Goal: Browse casually

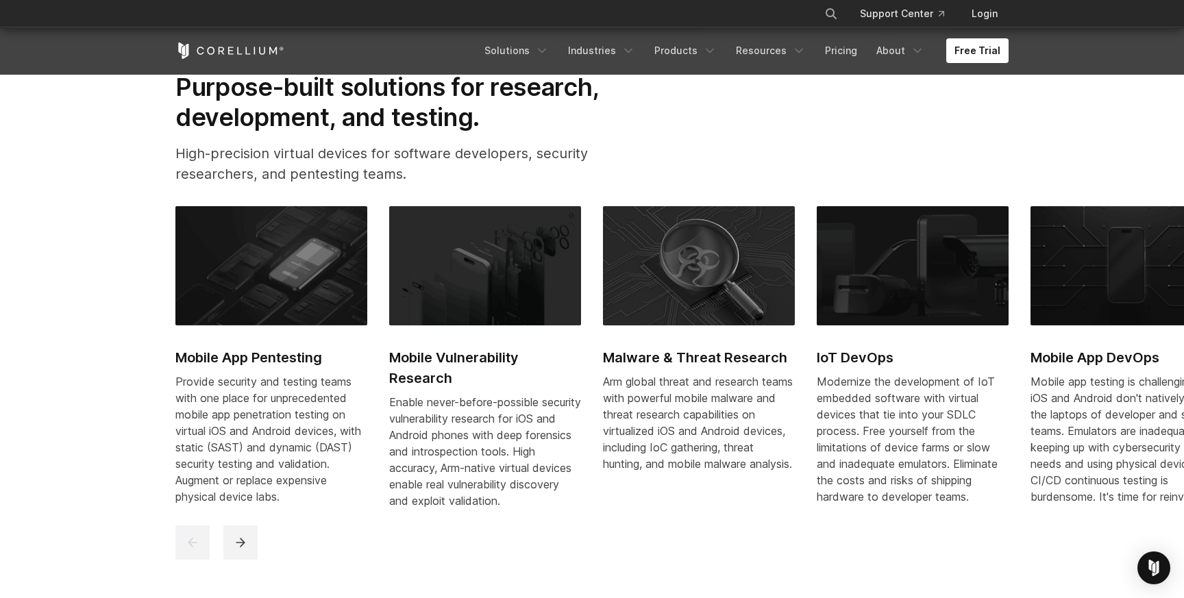
scroll to position [611, 0]
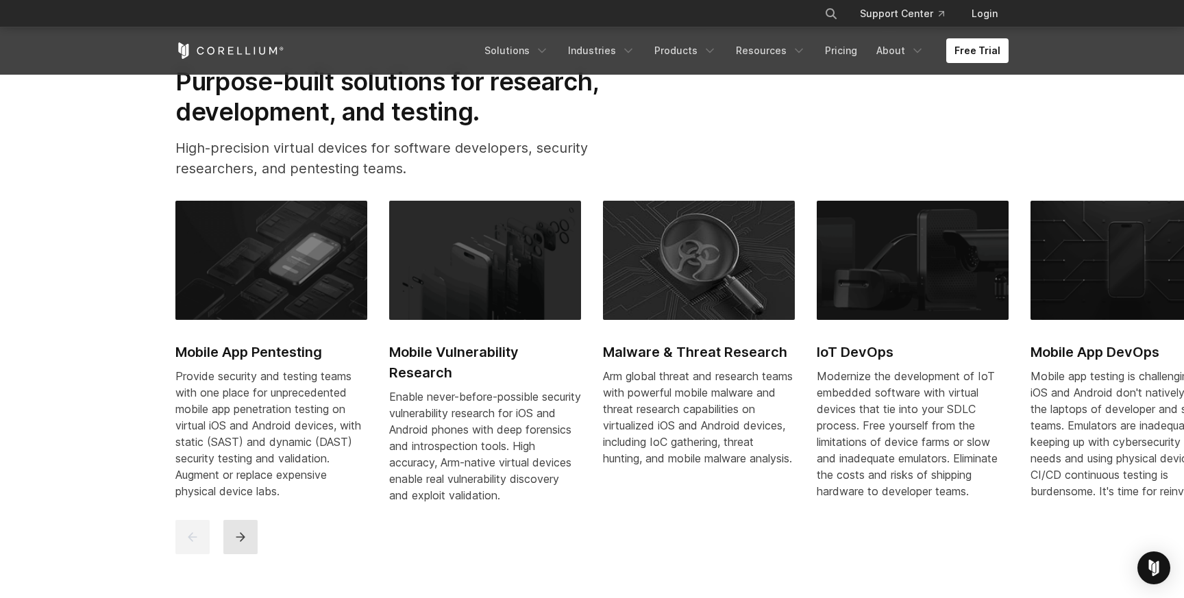
click at [242, 544] on icon "next" at bounding box center [241, 537] width 14 height 14
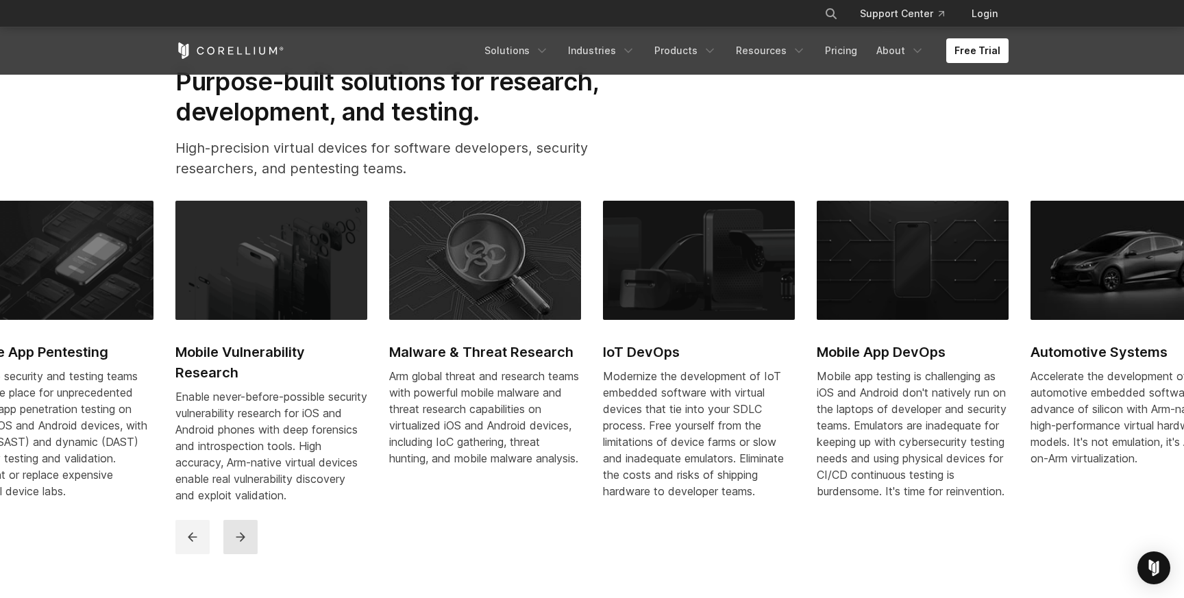
click at [242, 544] on icon "next" at bounding box center [241, 537] width 14 height 14
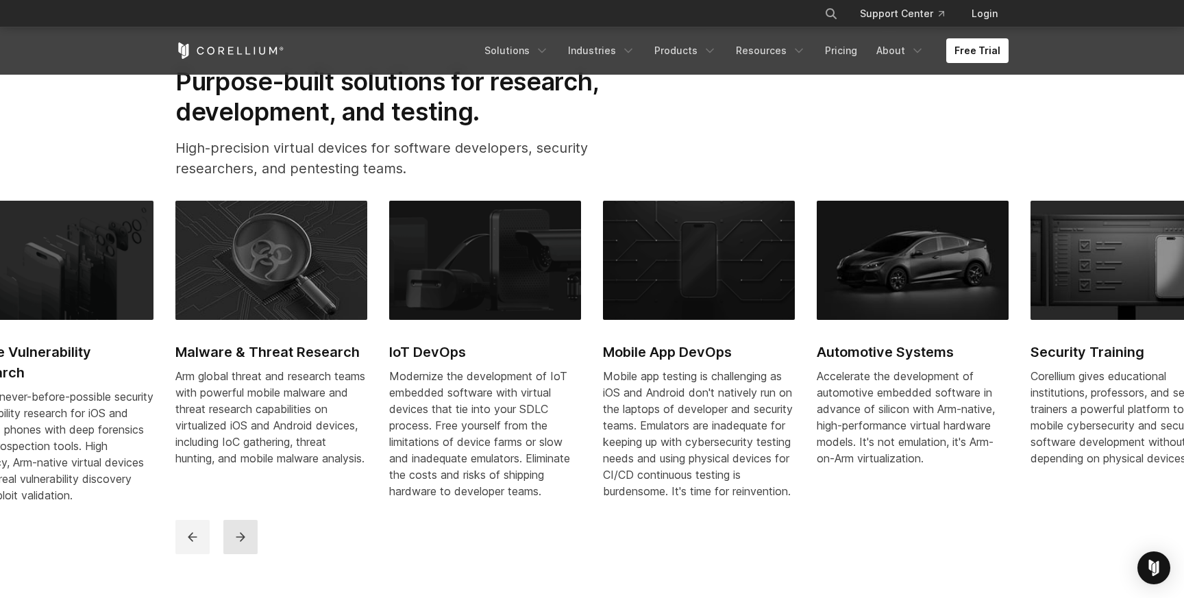
click at [242, 544] on icon "next" at bounding box center [241, 537] width 14 height 14
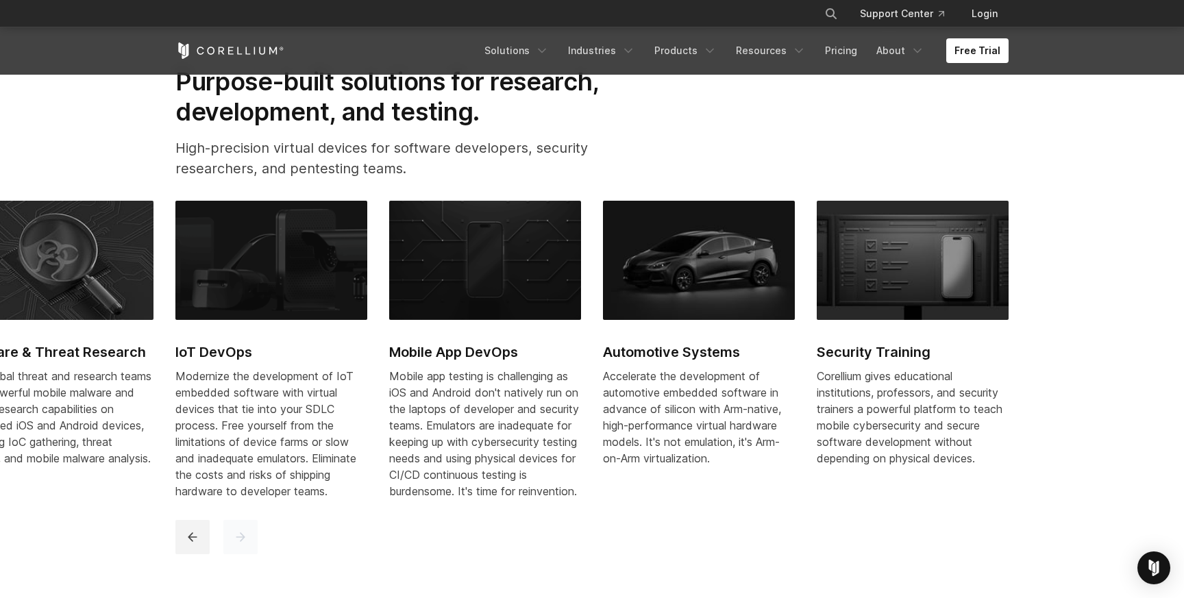
click at [242, 544] on icon "next" at bounding box center [241, 537] width 14 height 14
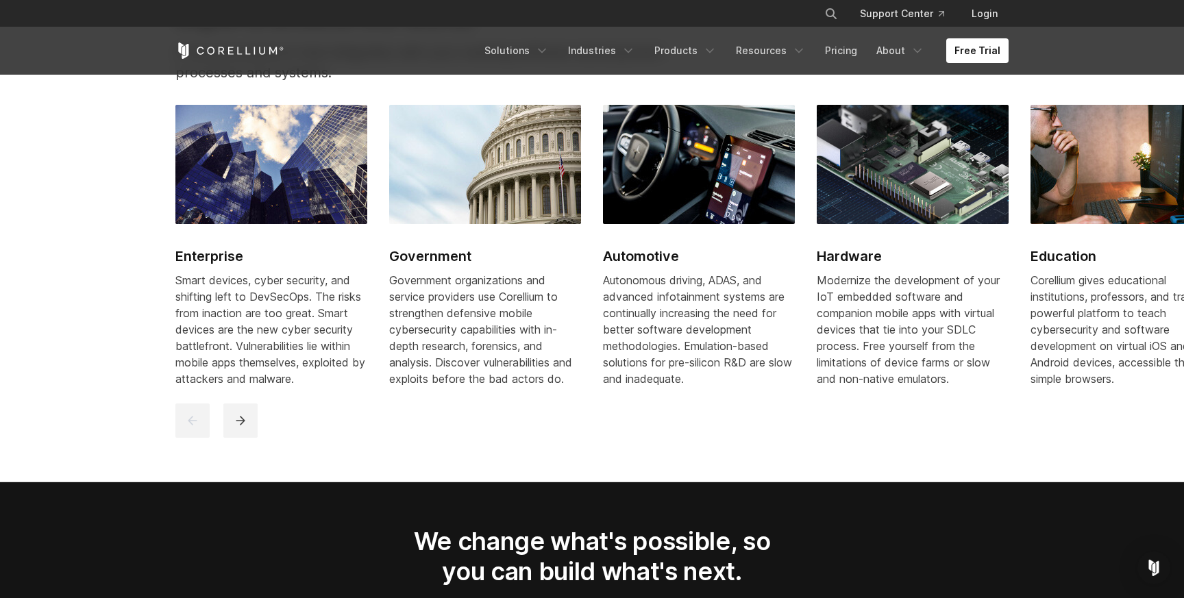
scroll to position [1714, 0]
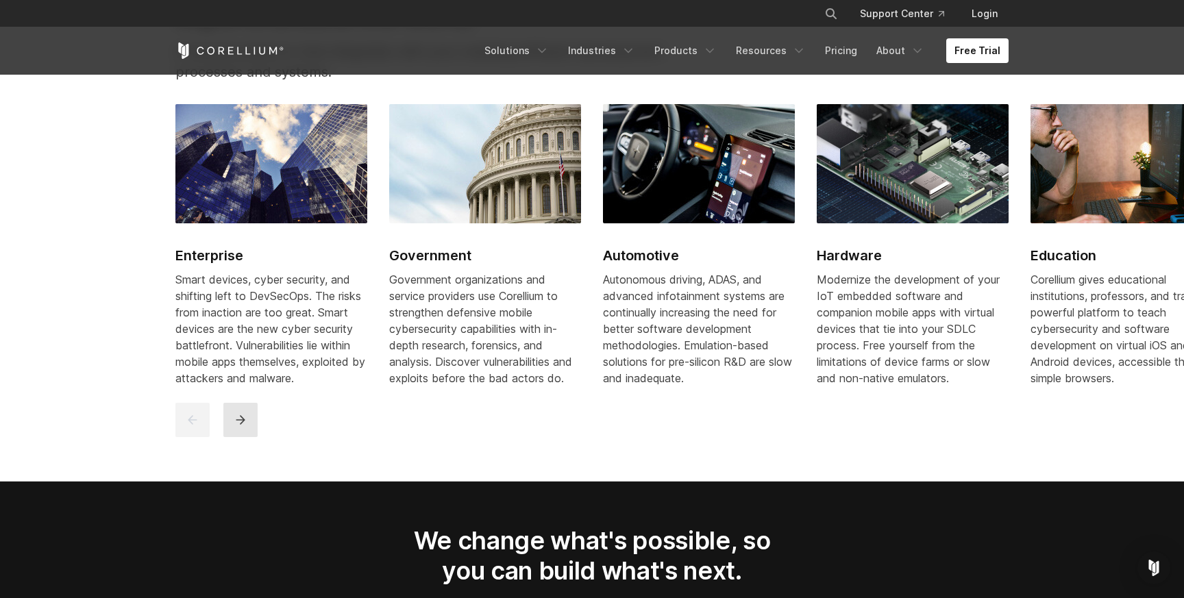
click at [240, 427] on icon "next" at bounding box center [241, 420] width 14 height 14
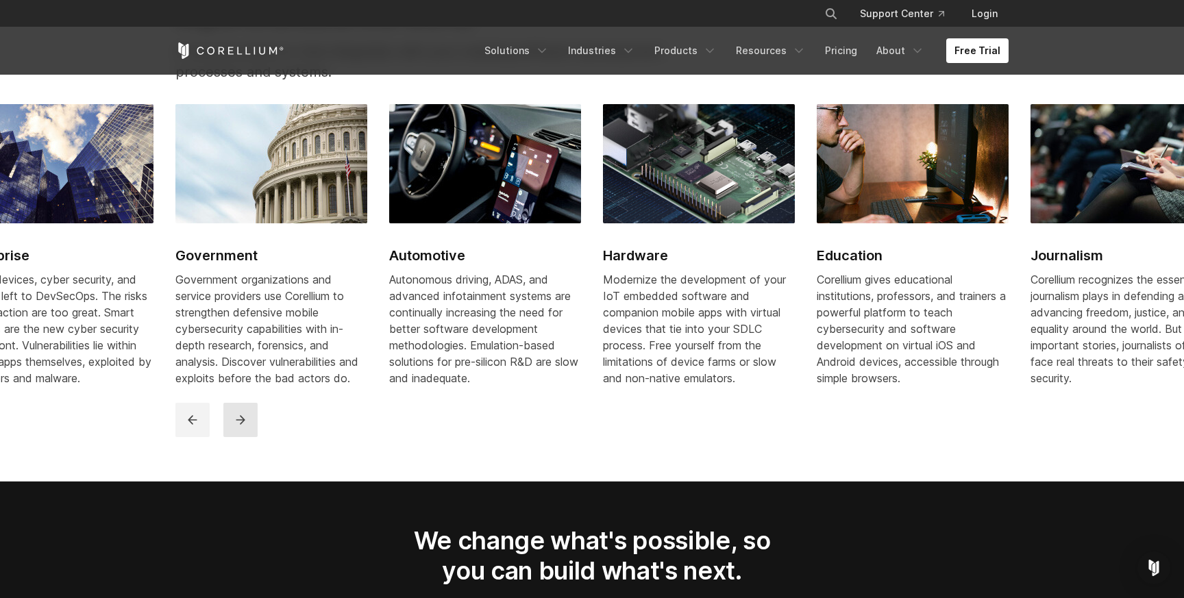
click at [240, 427] on icon "next" at bounding box center [241, 420] width 14 height 14
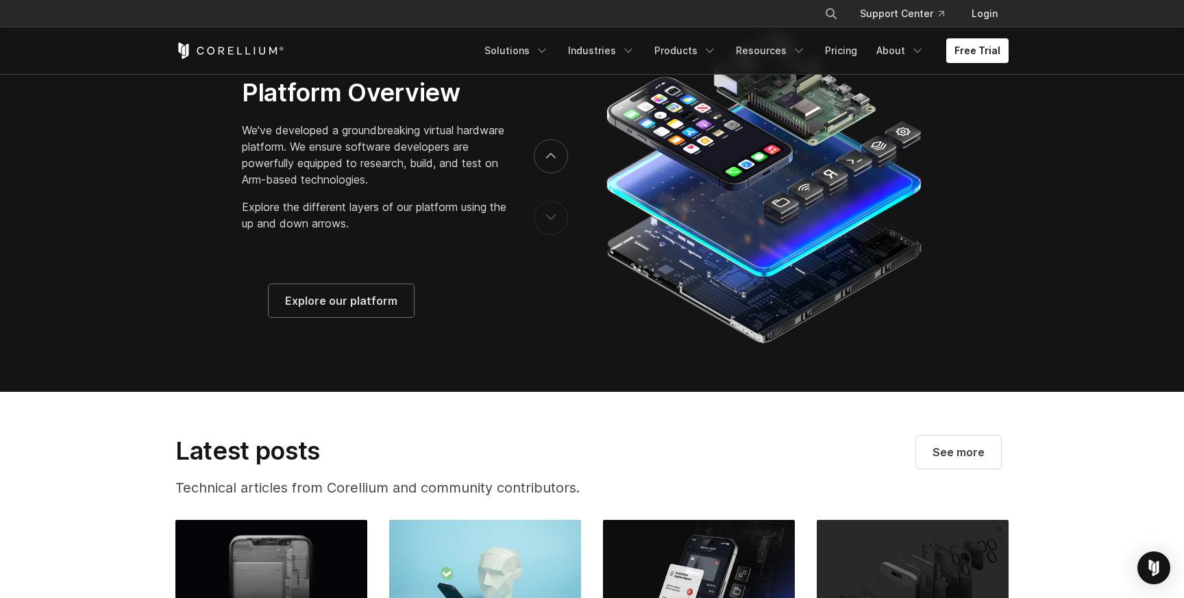
scroll to position [2271, 0]
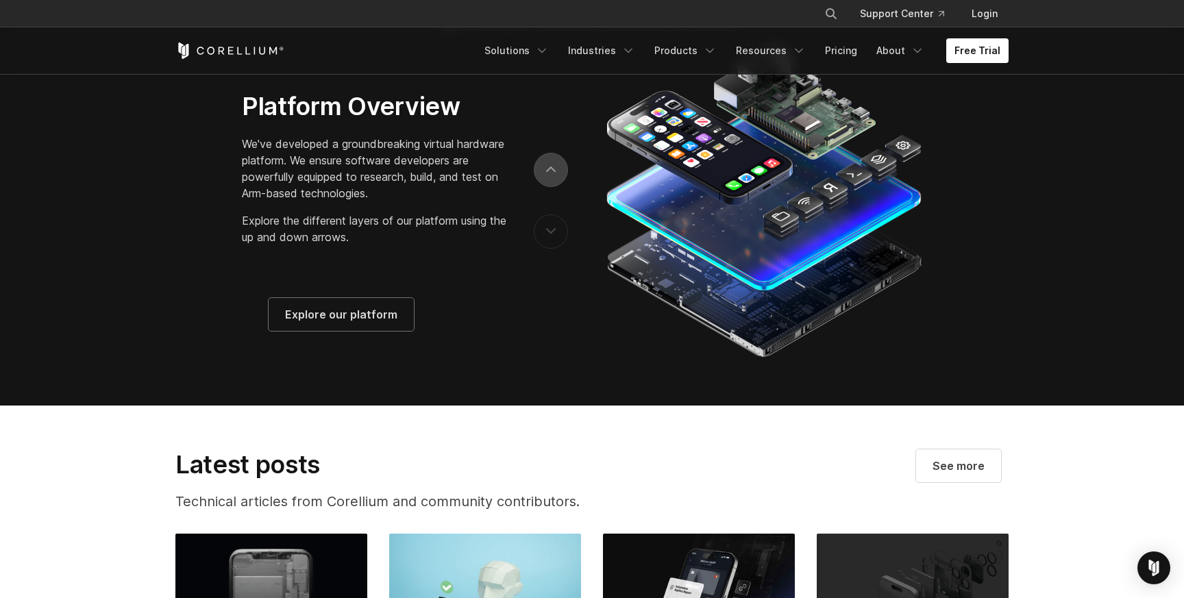
click at [550, 187] on button "next" at bounding box center [551, 170] width 34 height 34
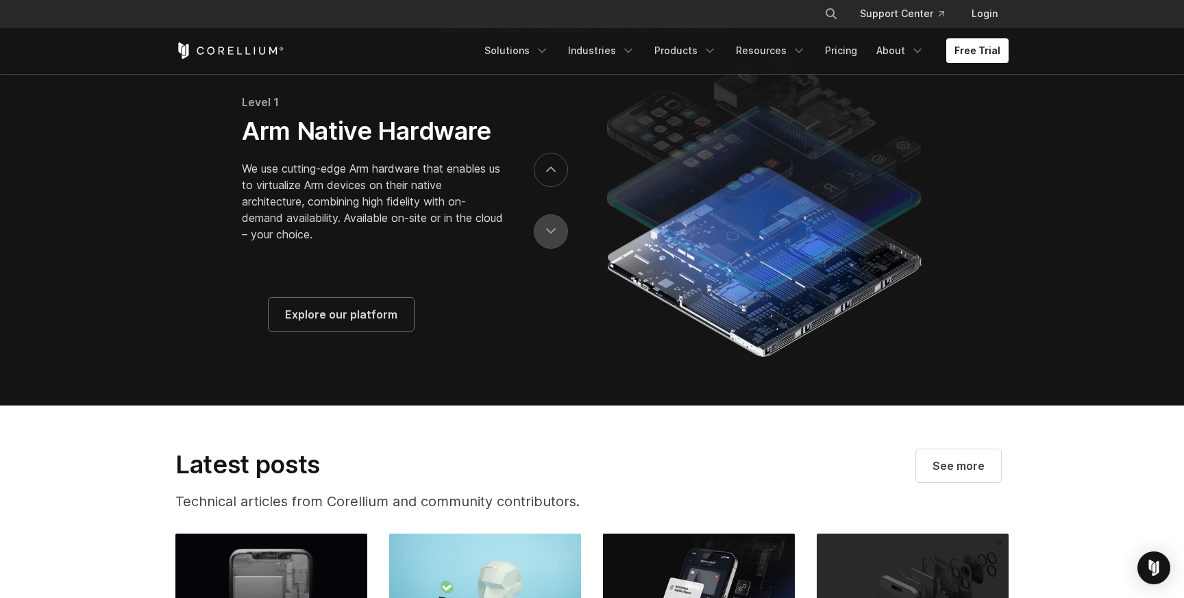
click at [553, 248] on button "previous" at bounding box center [551, 231] width 34 height 34
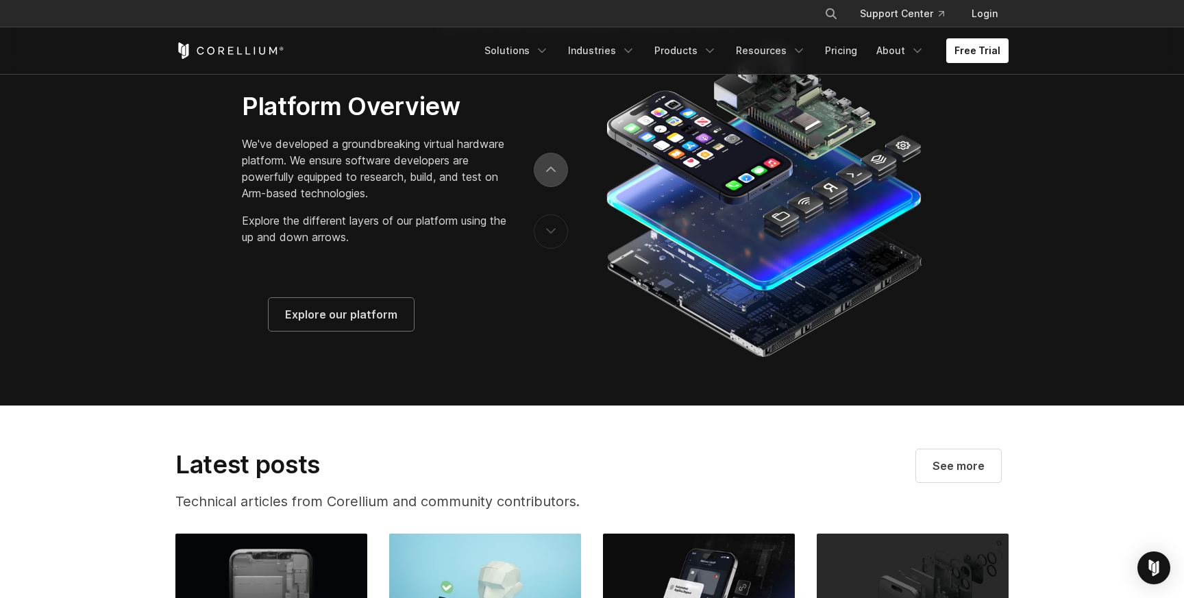
click at [554, 173] on icon "next" at bounding box center [551, 170] width 10 height 6
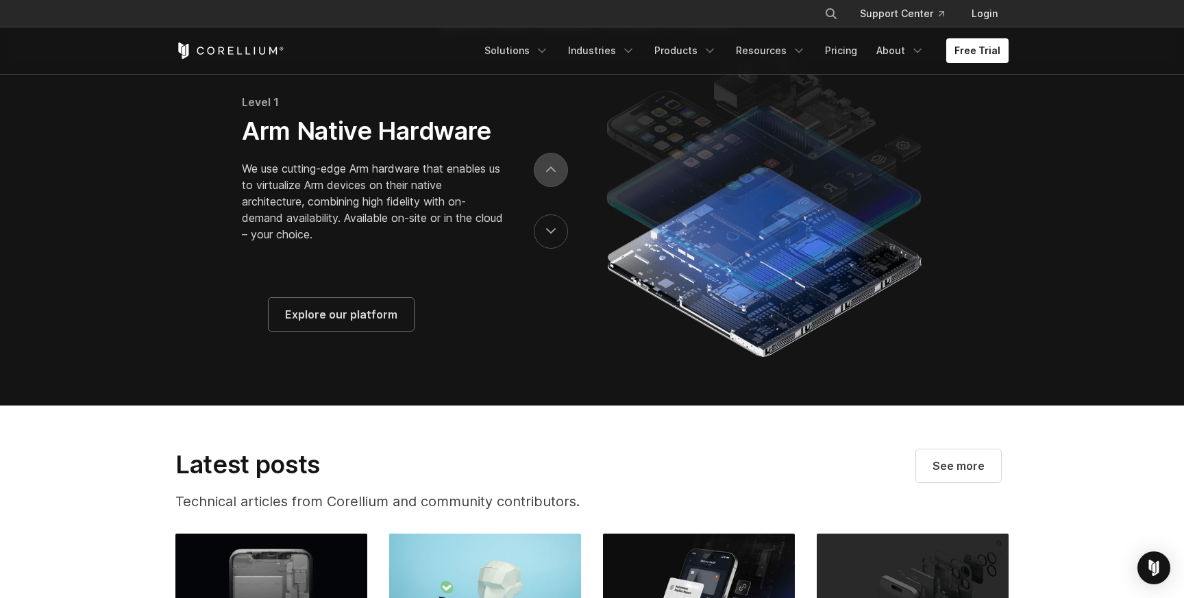
click at [554, 173] on icon "next" at bounding box center [551, 170] width 10 height 6
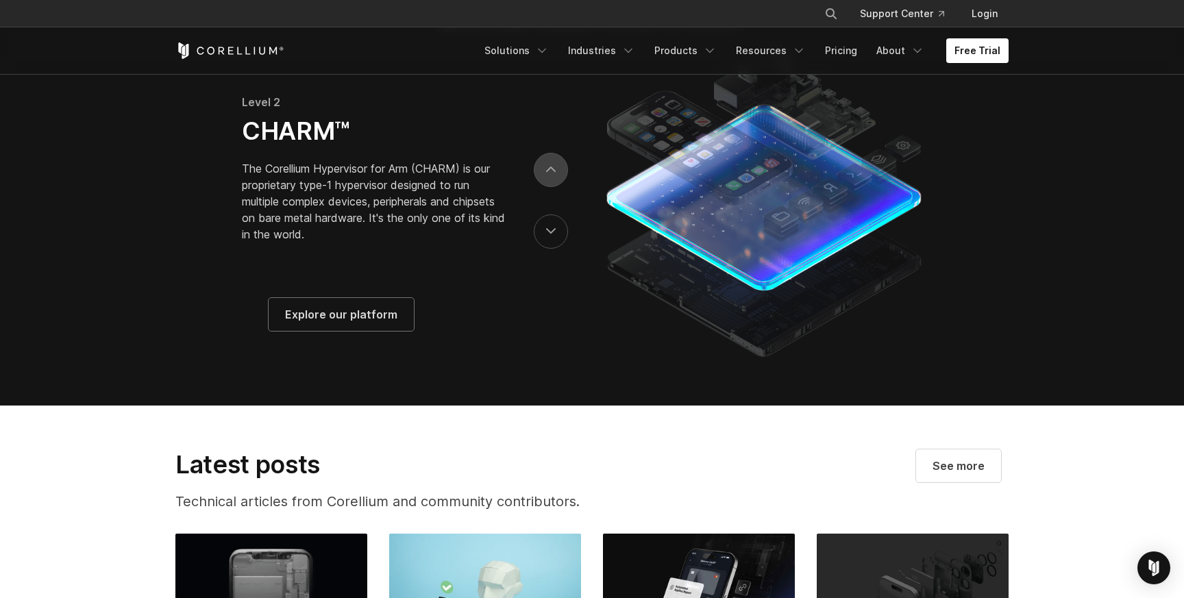
click at [554, 173] on icon "next" at bounding box center [551, 170] width 10 height 6
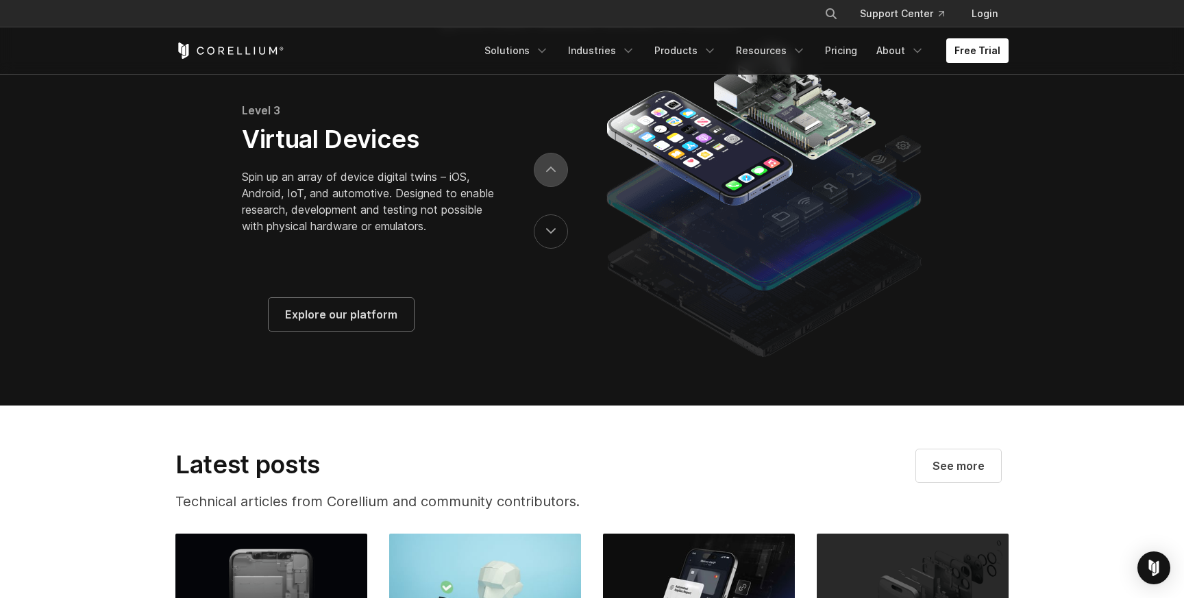
click at [554, 173] on icon "next" at bounding box center [551, 170] width 10 height 6
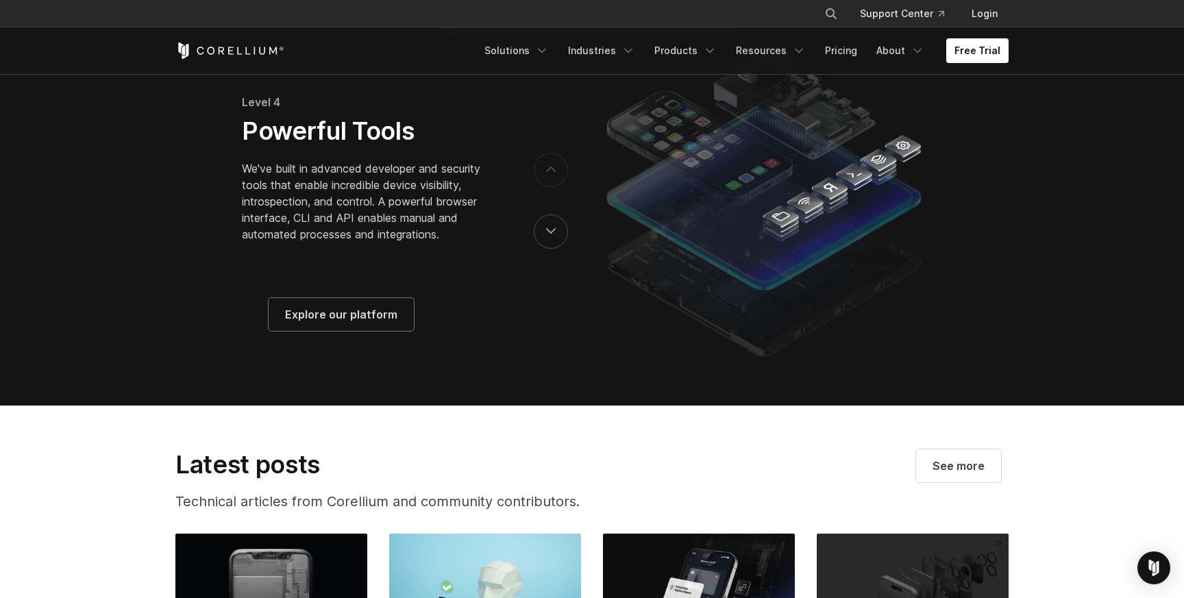
click at [554, 173] on icon "next" at bounding box center [551, 170] width 10 height 6
